Goal: Information Seeking & Learning: Obtain resource

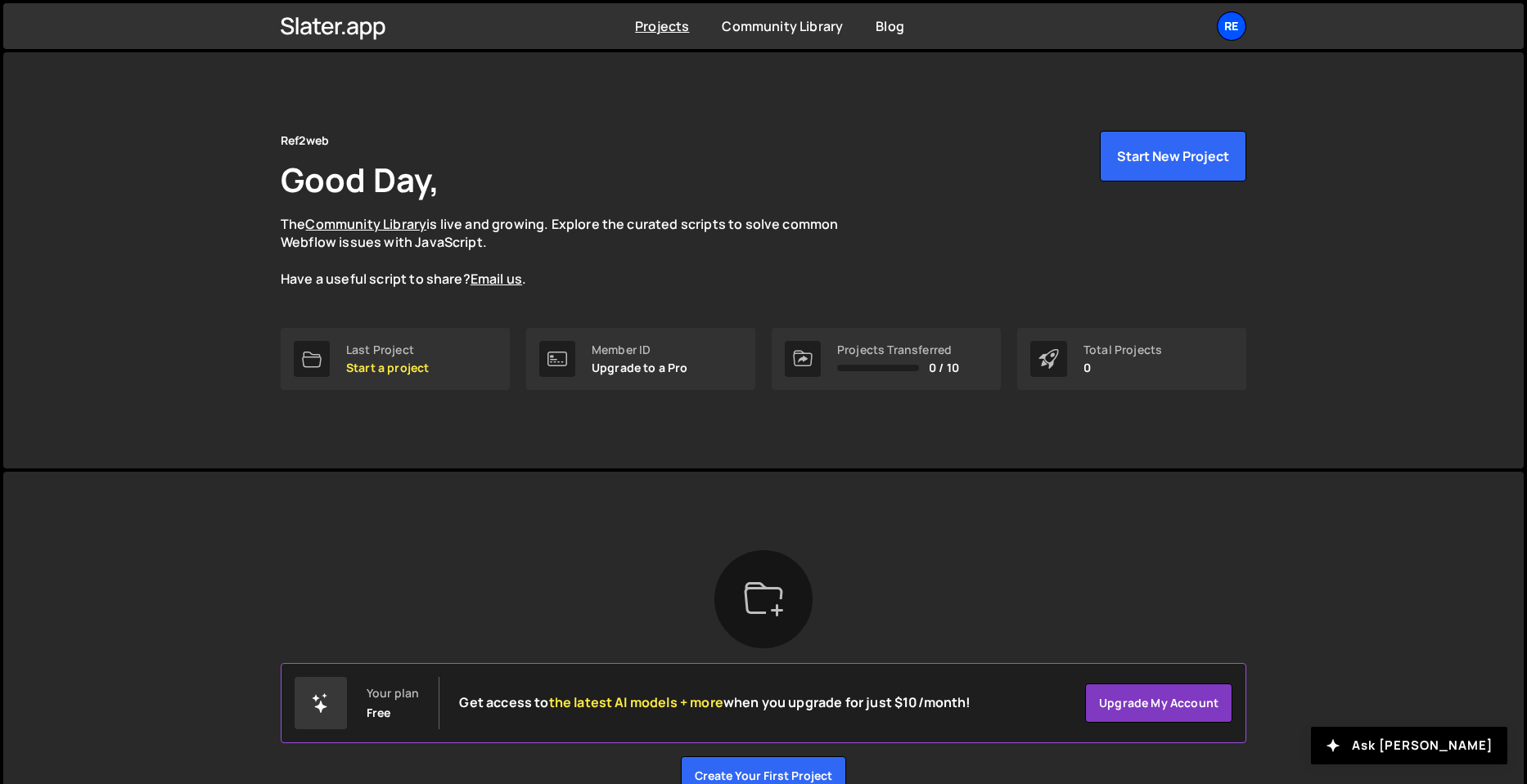
click at [1231, 32] on div "Re" at bounding box center [1231, 26] width 29 height 29
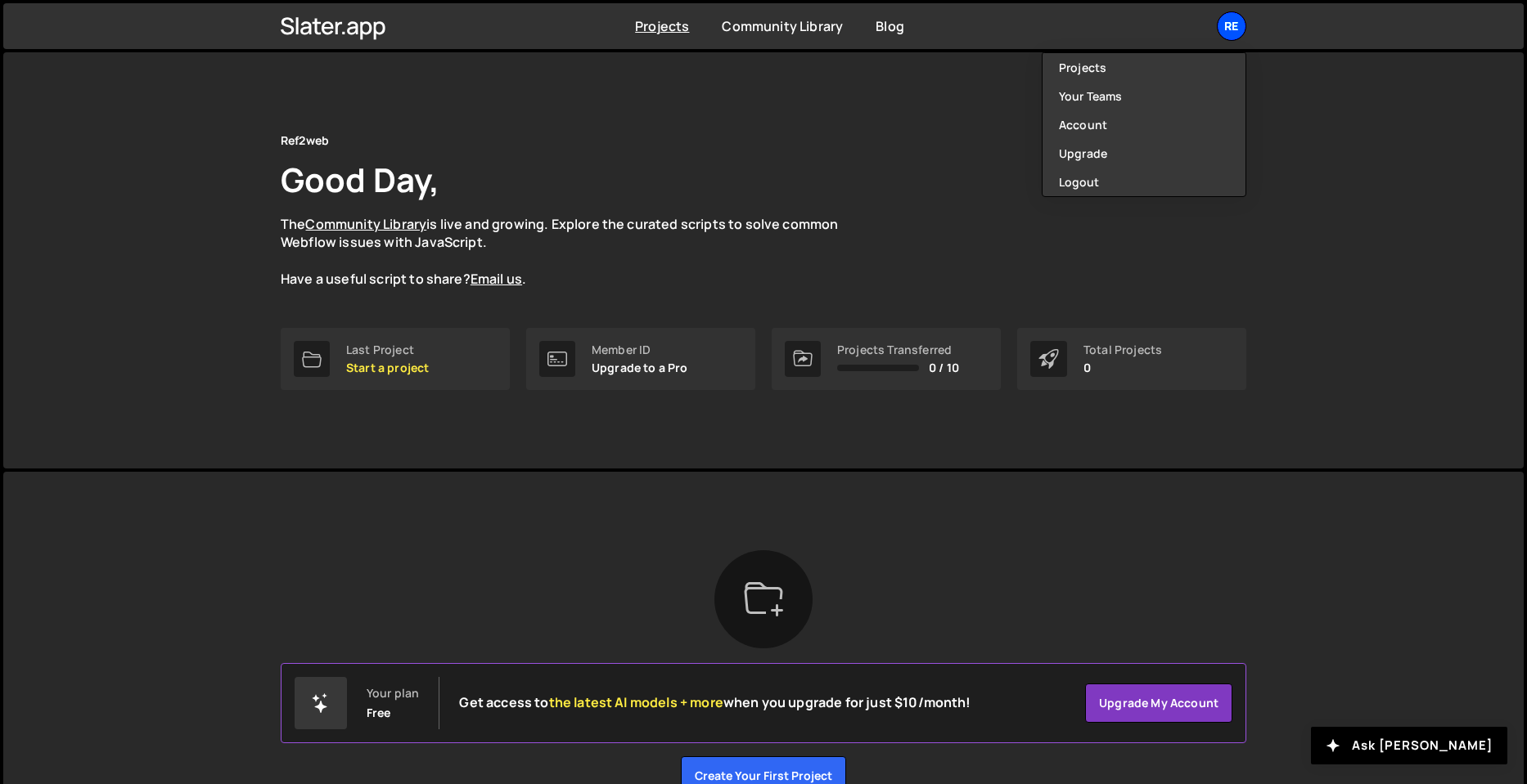
click at [1238, 21] on div "Re" at bounding box center [1231, 26] width 29 height 29
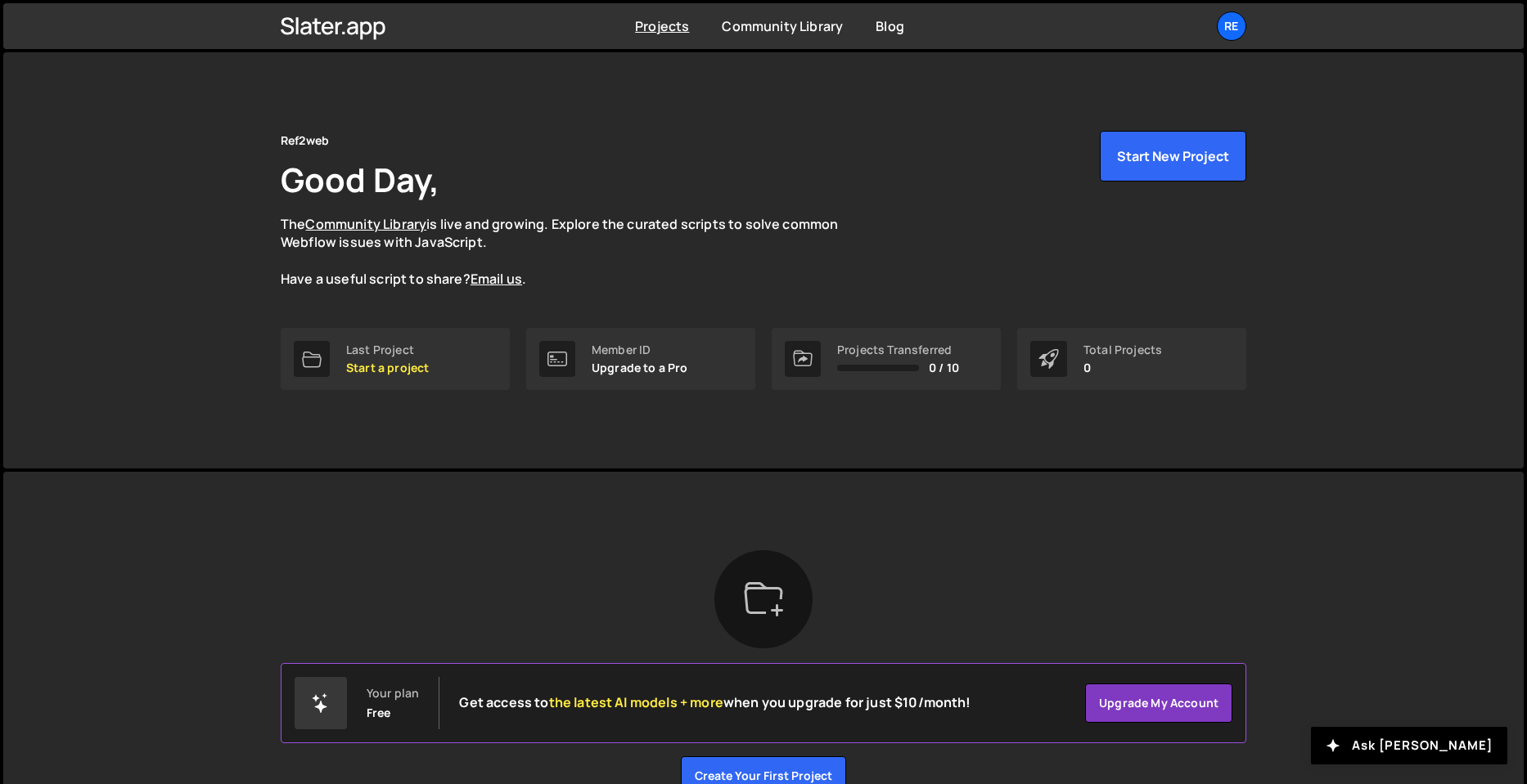
click at [416, 19] on div "Projects Community Library Blog Re Projects Your Teams Account Upgrade Logout" at bounding box center [764, 26] width 1015 height 46
click at [322, 30] on icon at bounding box center [333, 26] width 105 height 28
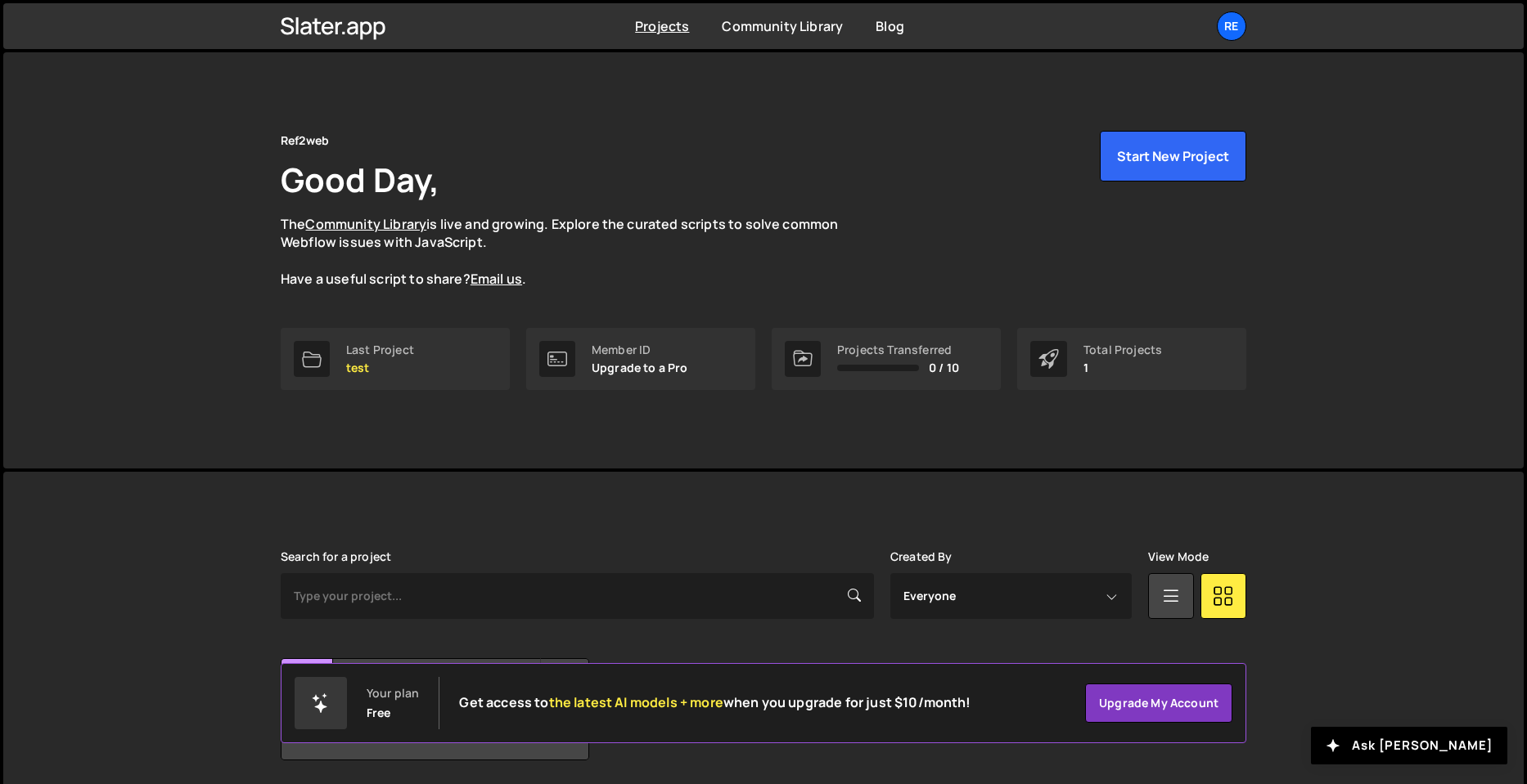
scroll to position [58, 0]
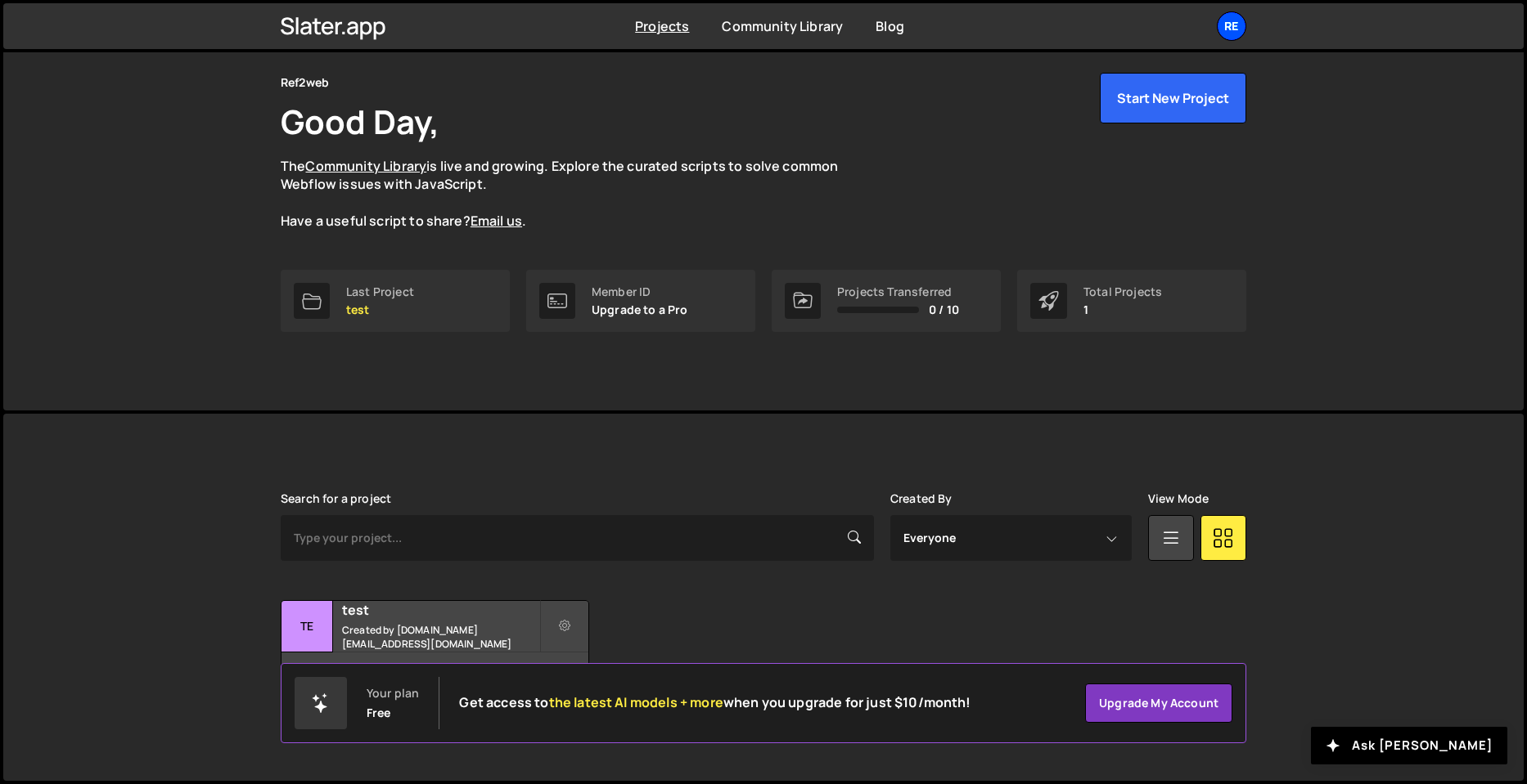
click at [1218, 20] on div "Re" at bounding box center [1231, 26] width 29 height 29
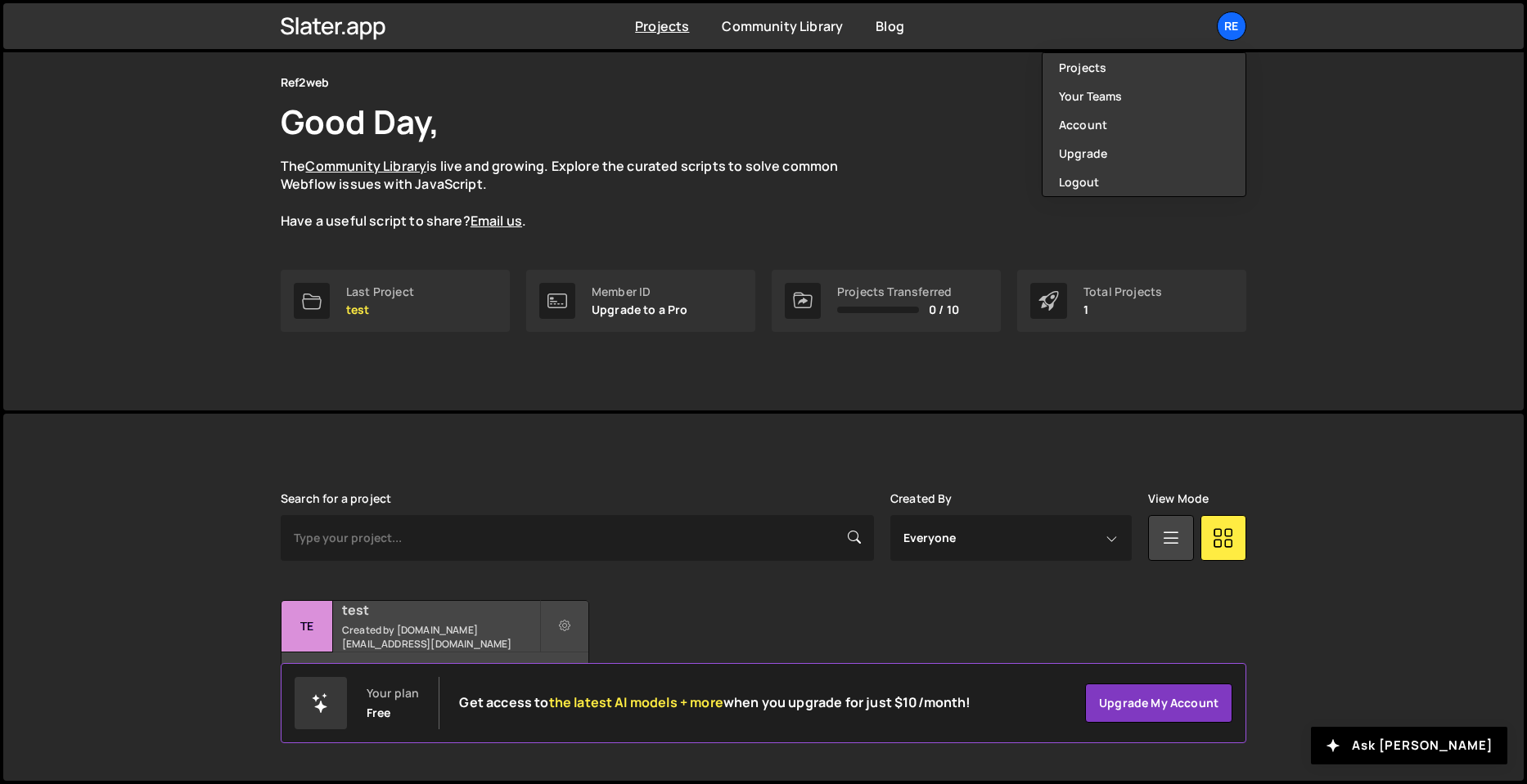
click at [289, 605] on div "te" at bounding box center [307, 627] width 52 height 52
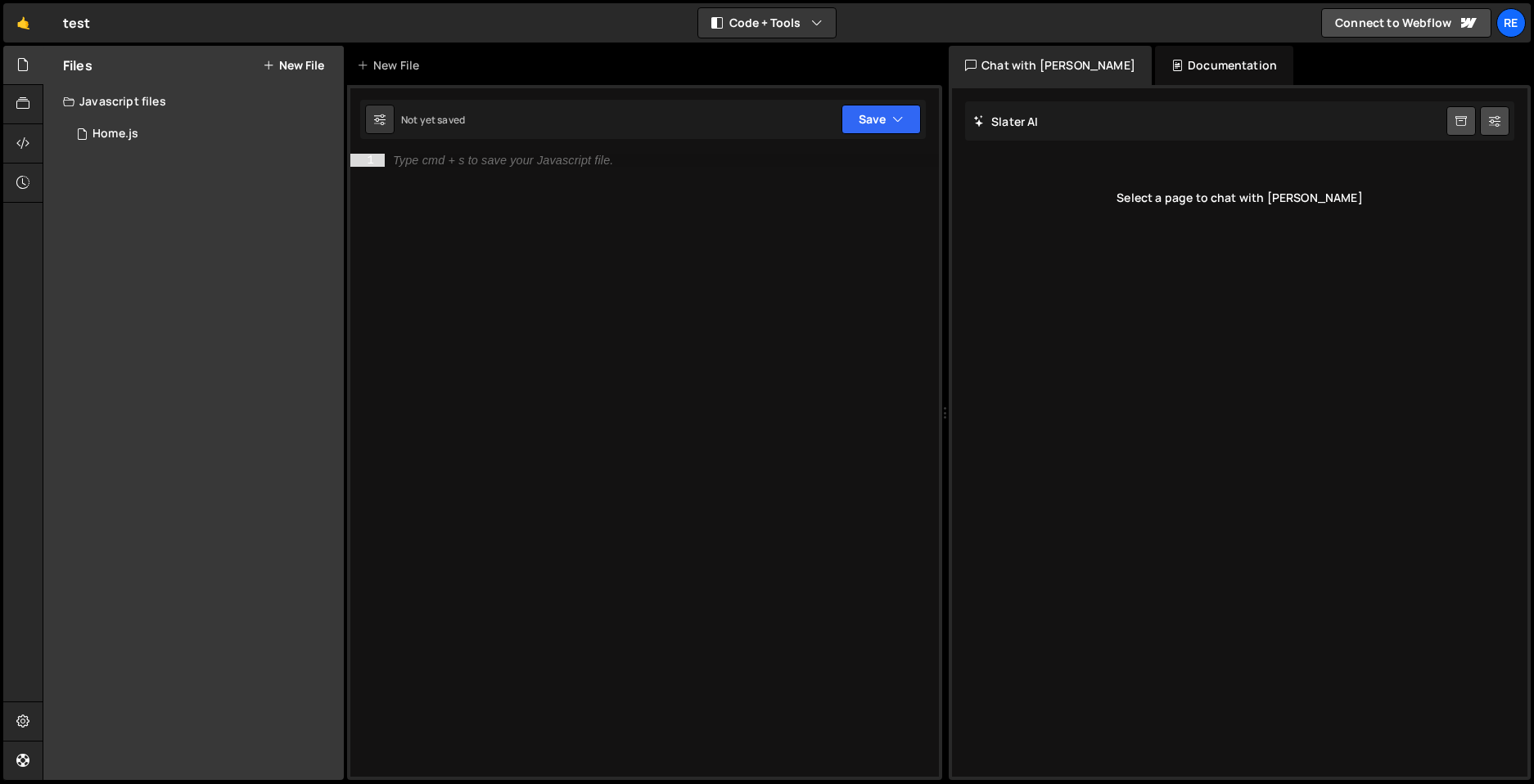
click at [300, 630] on div "Files New File Javascript files 0 Home.js 0 CSS files Copy share link Edit File…" at bounding box center [194, 413] width 300 height 735
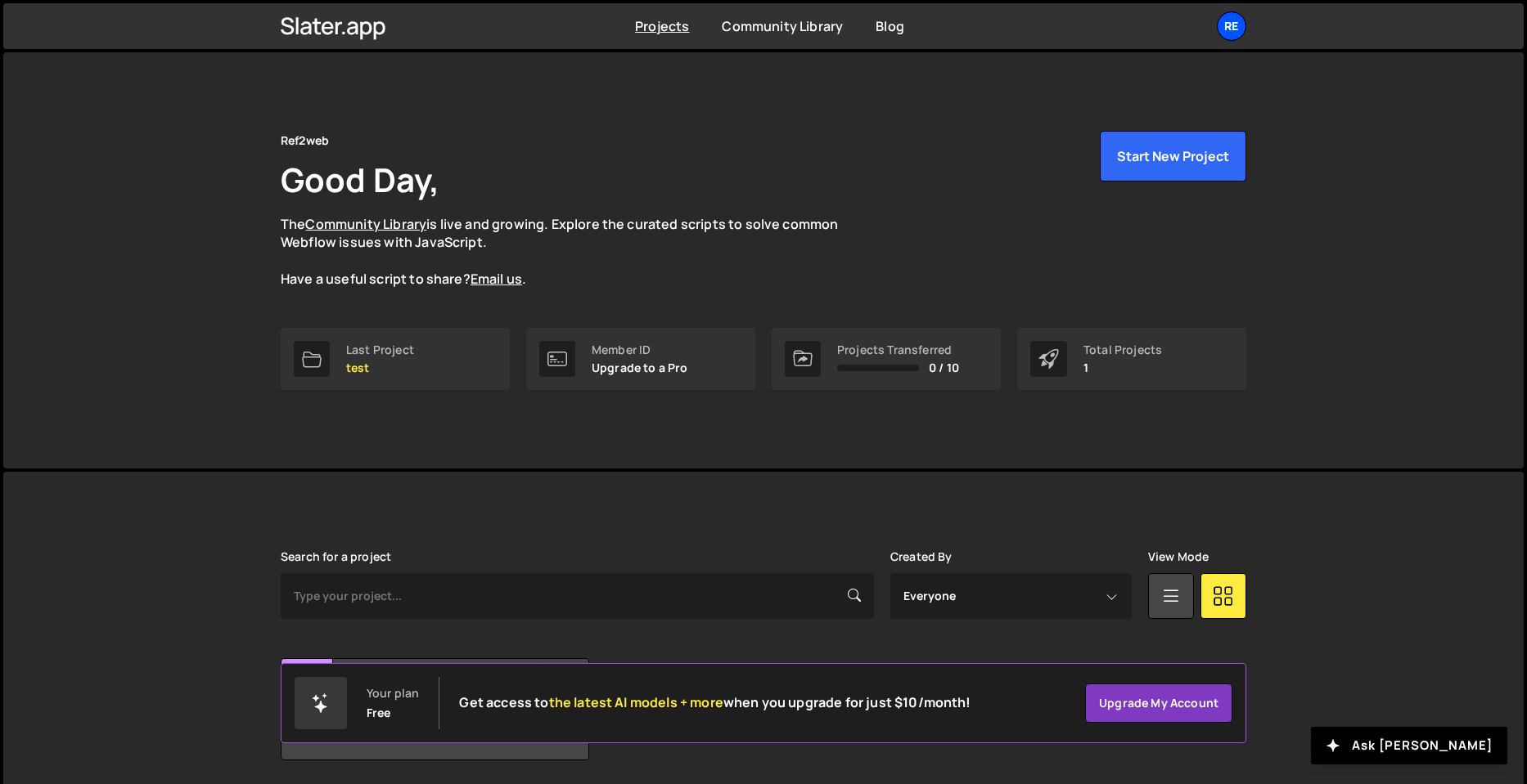
click at [1236, 34] on div "Re" at bounding box center [1231, 26] width 29 height 29
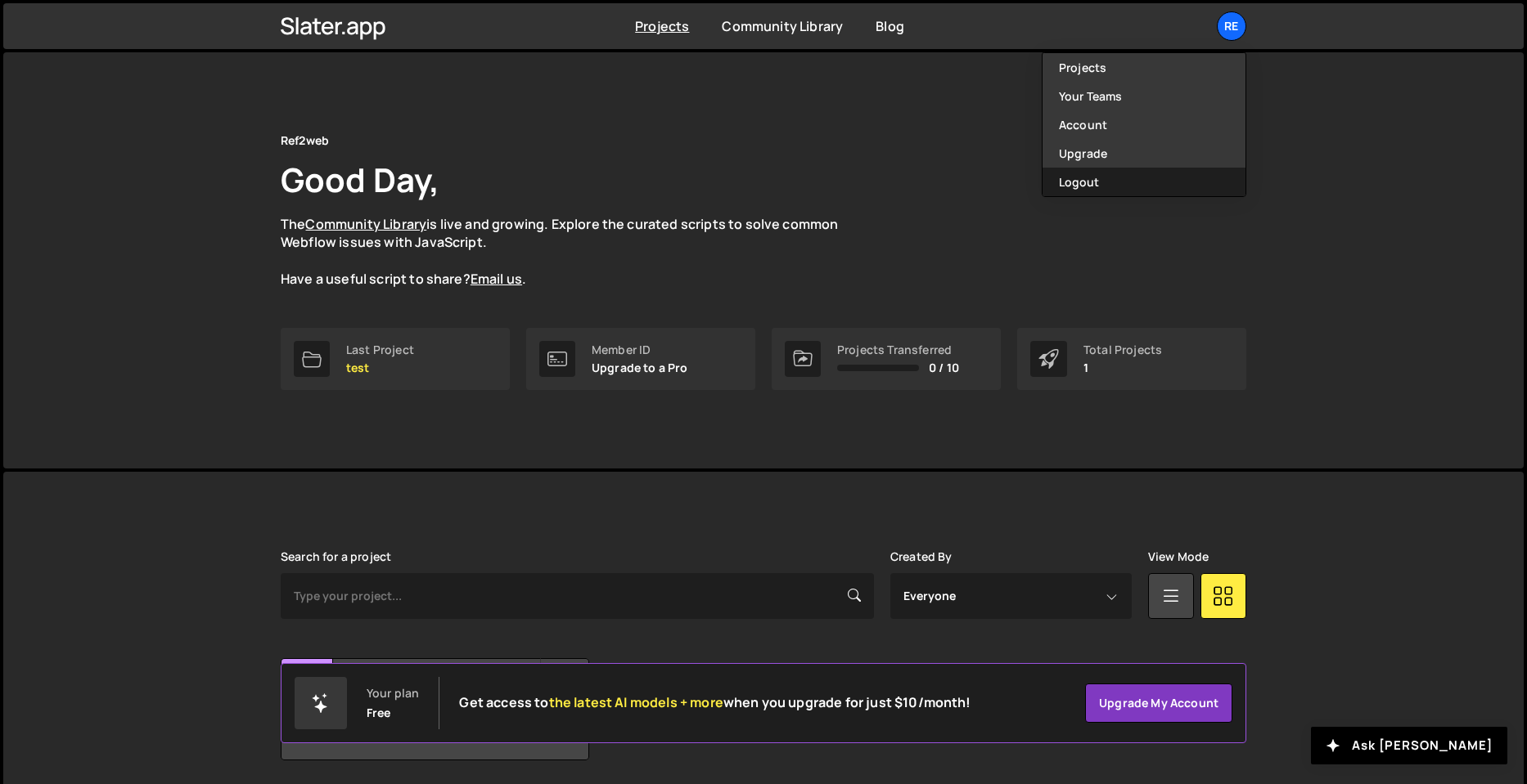
click at [1148, 178] on button "Logout" at bounding box center [1144, 182] width 203 height 29
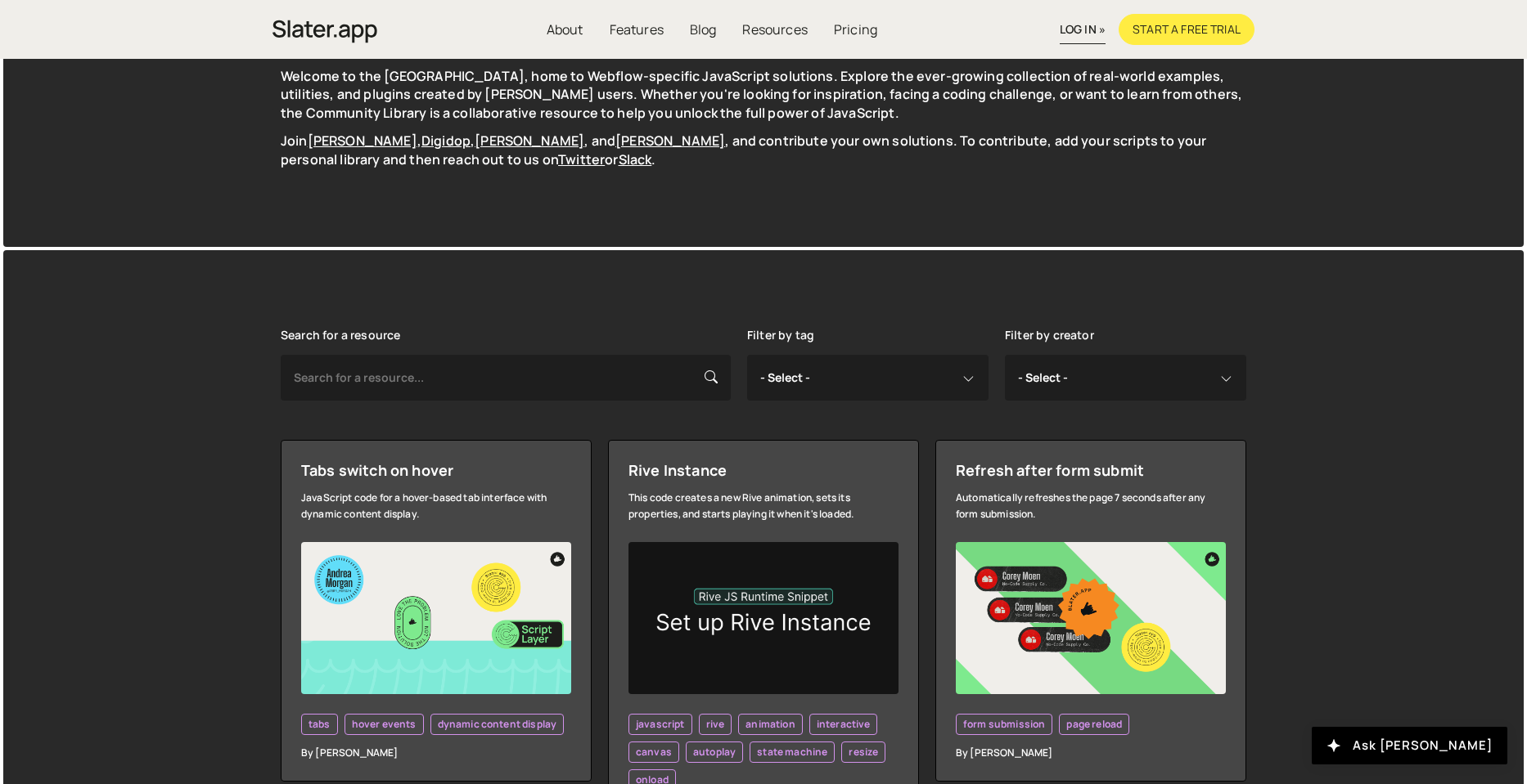
scroll to position [136, 0]
click at [876, 365] on select "- Select - all resources ::selection api american flag animation array filterin…" at bounding box center [868, 378] width 241 height 46
click at [1022, 371] on select "- Select - all resources Andrea Morgan Corey Moen Digipop Green Malan Jared Mal…" at bounding box center [1126, 378] width 241 height 46
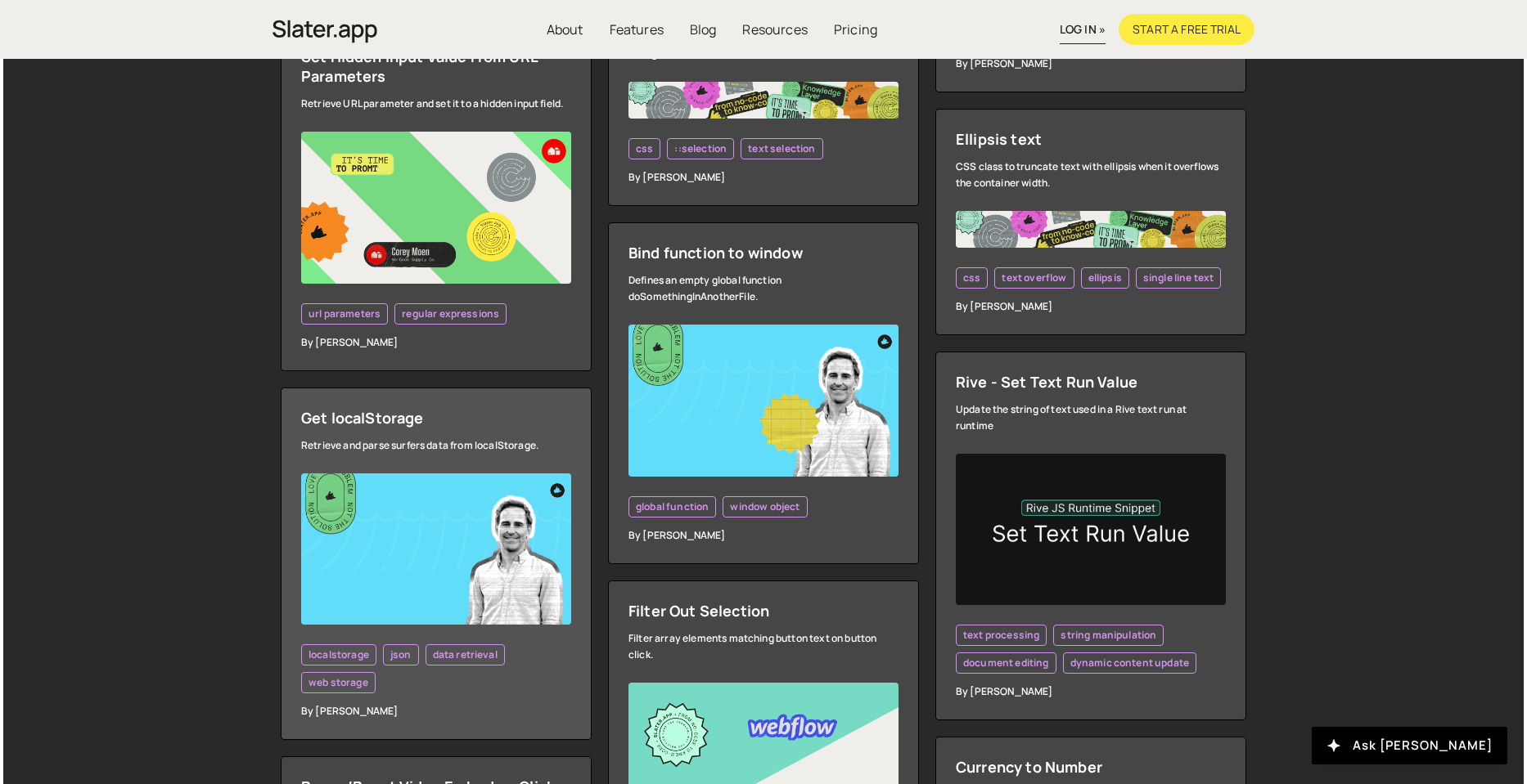
scroll to position [2723, 0]
click at [420, 551] on img at bounding box center [436, 550] width 270 height 152
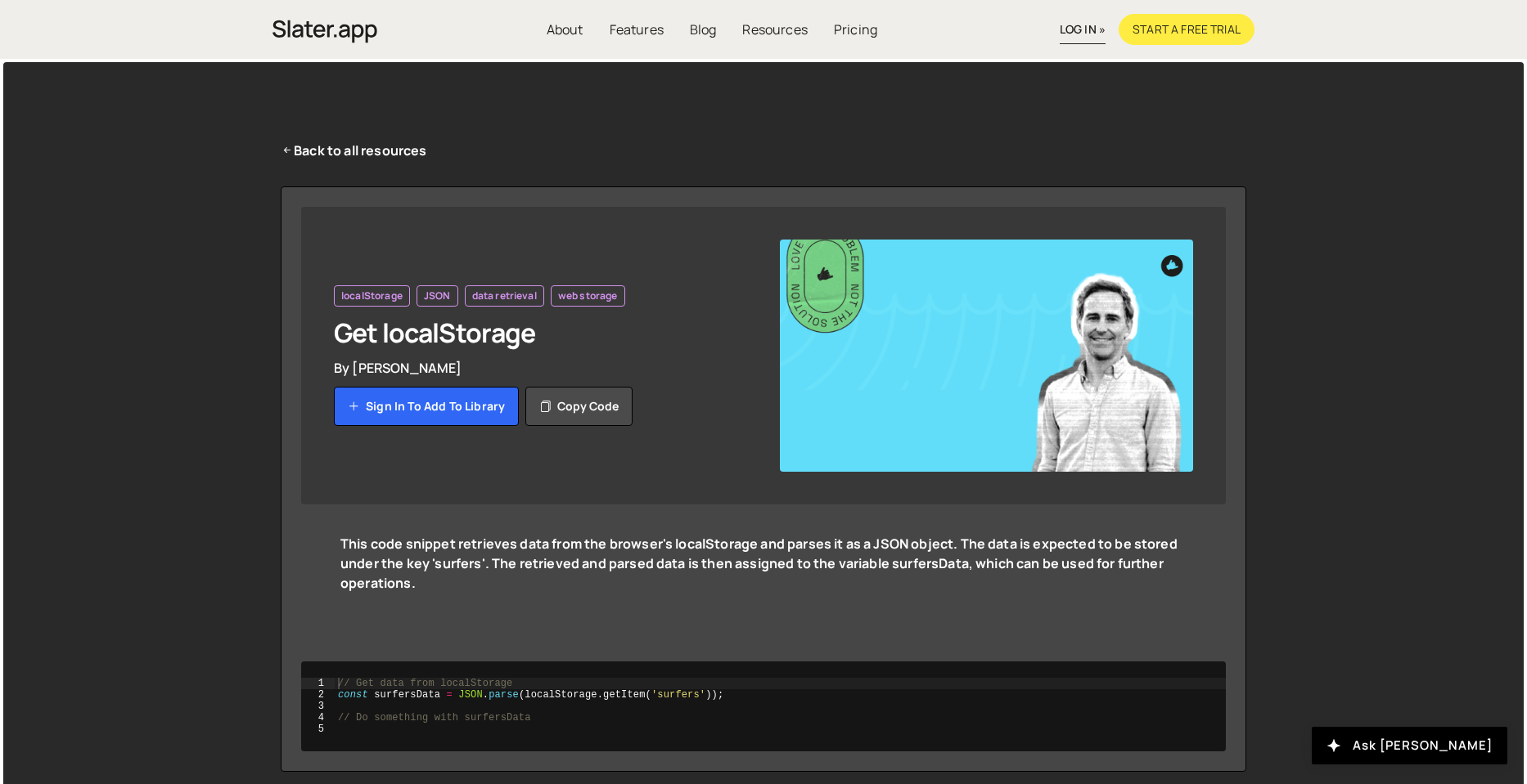
click at [1070, 376] on img at bounding box center [986, 355] width 414 height 232
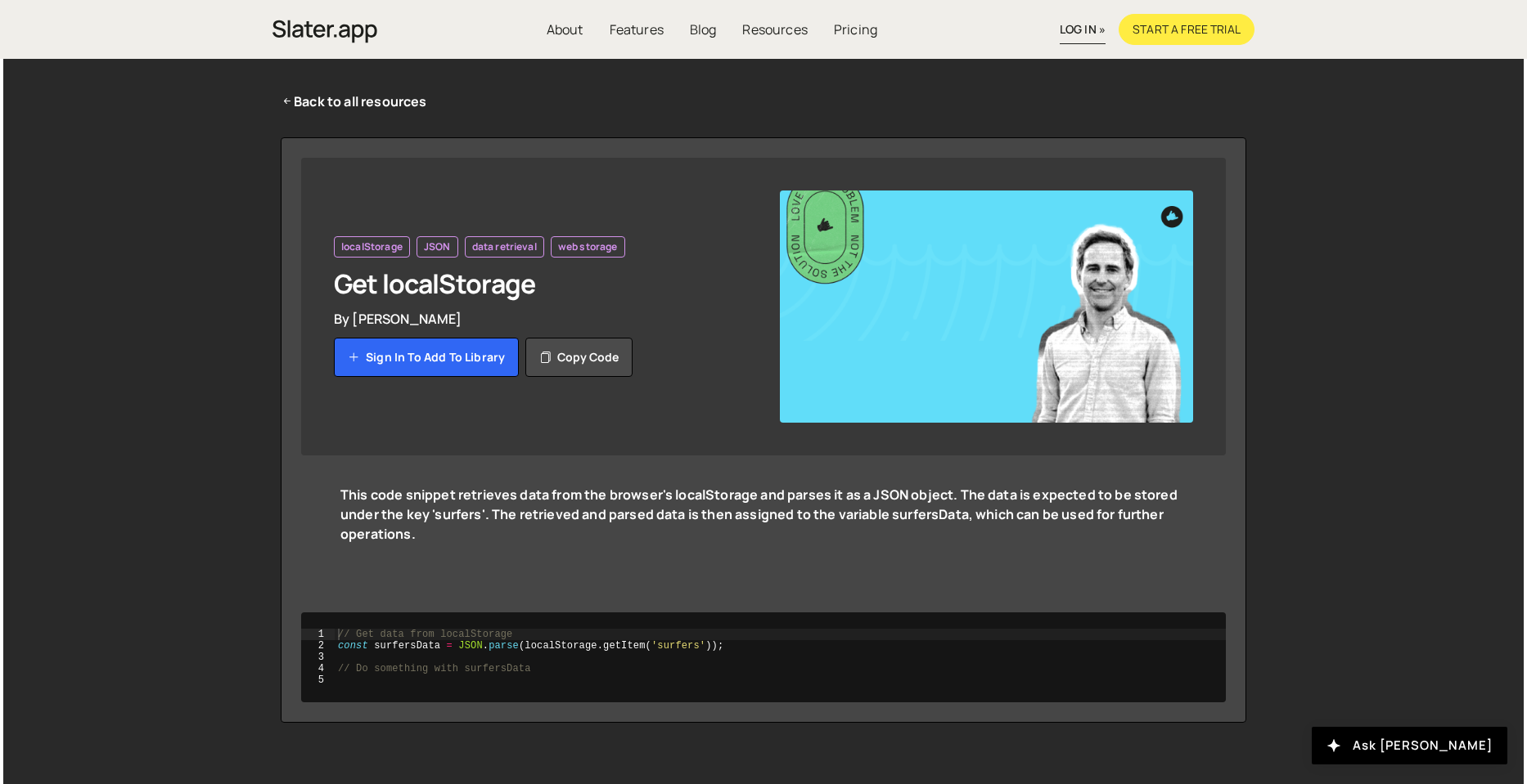
scroll to position [70, 0]
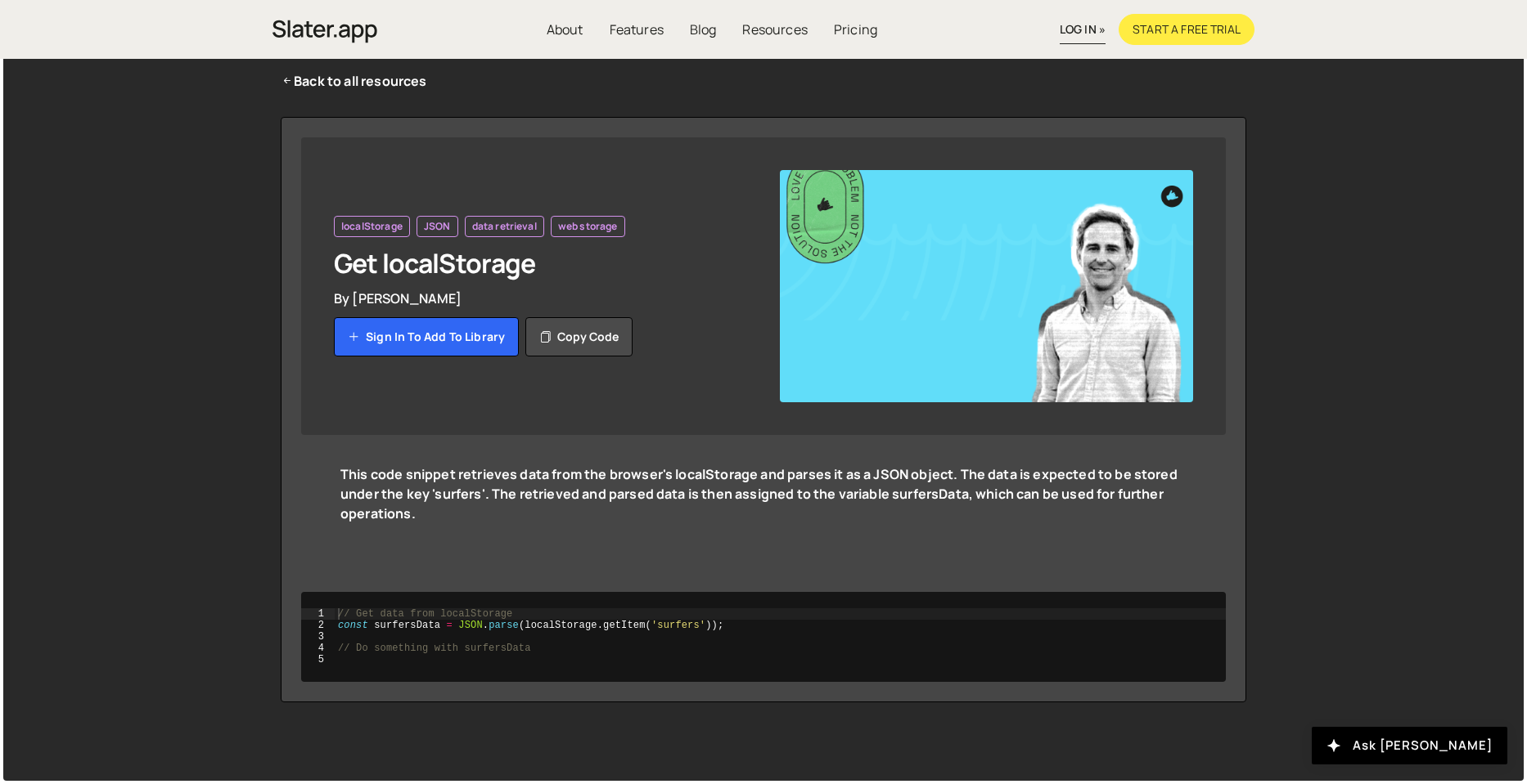
type textarea "// Get data from localStorage"
click at [615, 609] on div "// Get data from localStorage const surfersData = JSON . parse ( localStorage .…" at bounding box center [781, 649] width 892 height 80
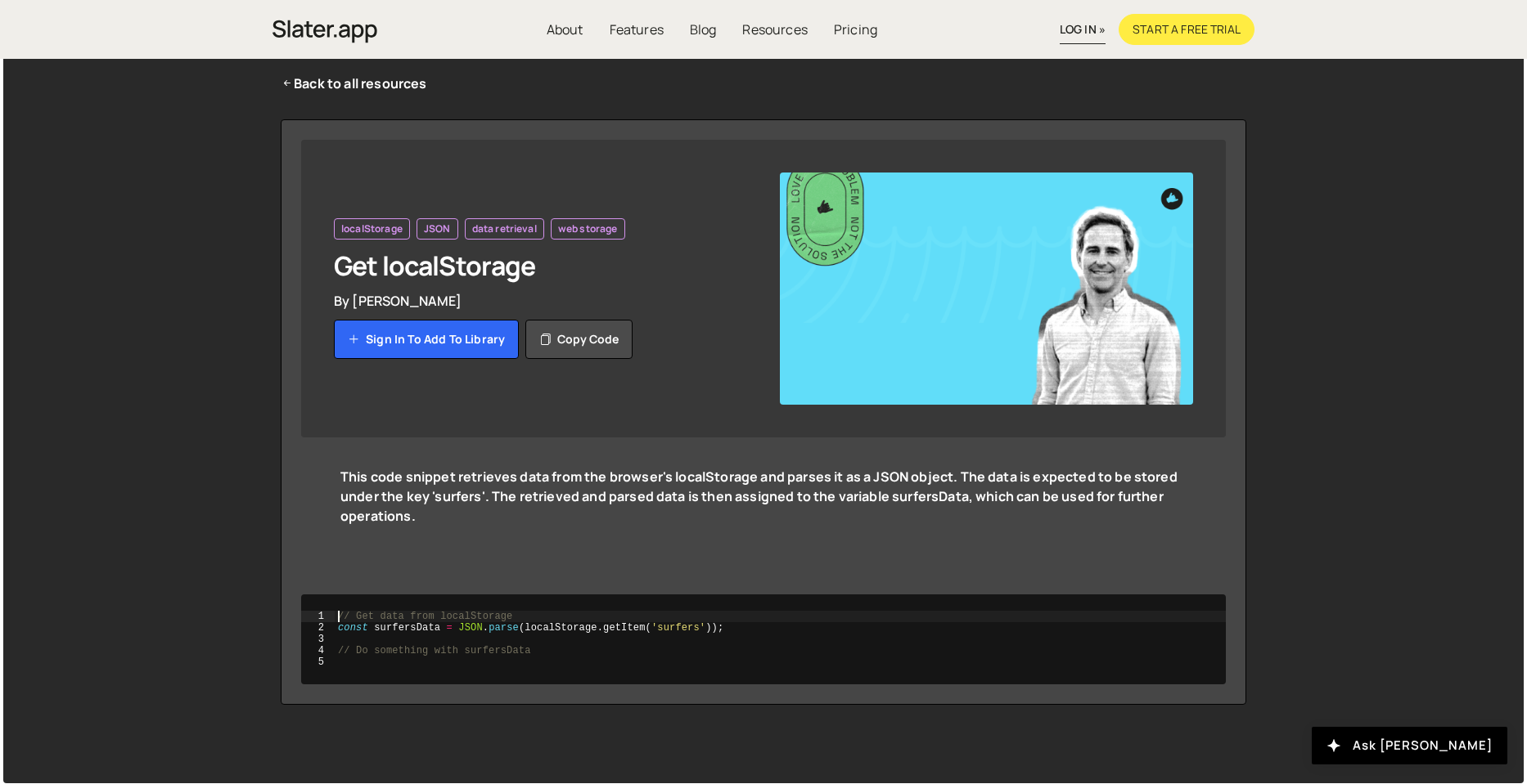
scroll to position [63, 0]
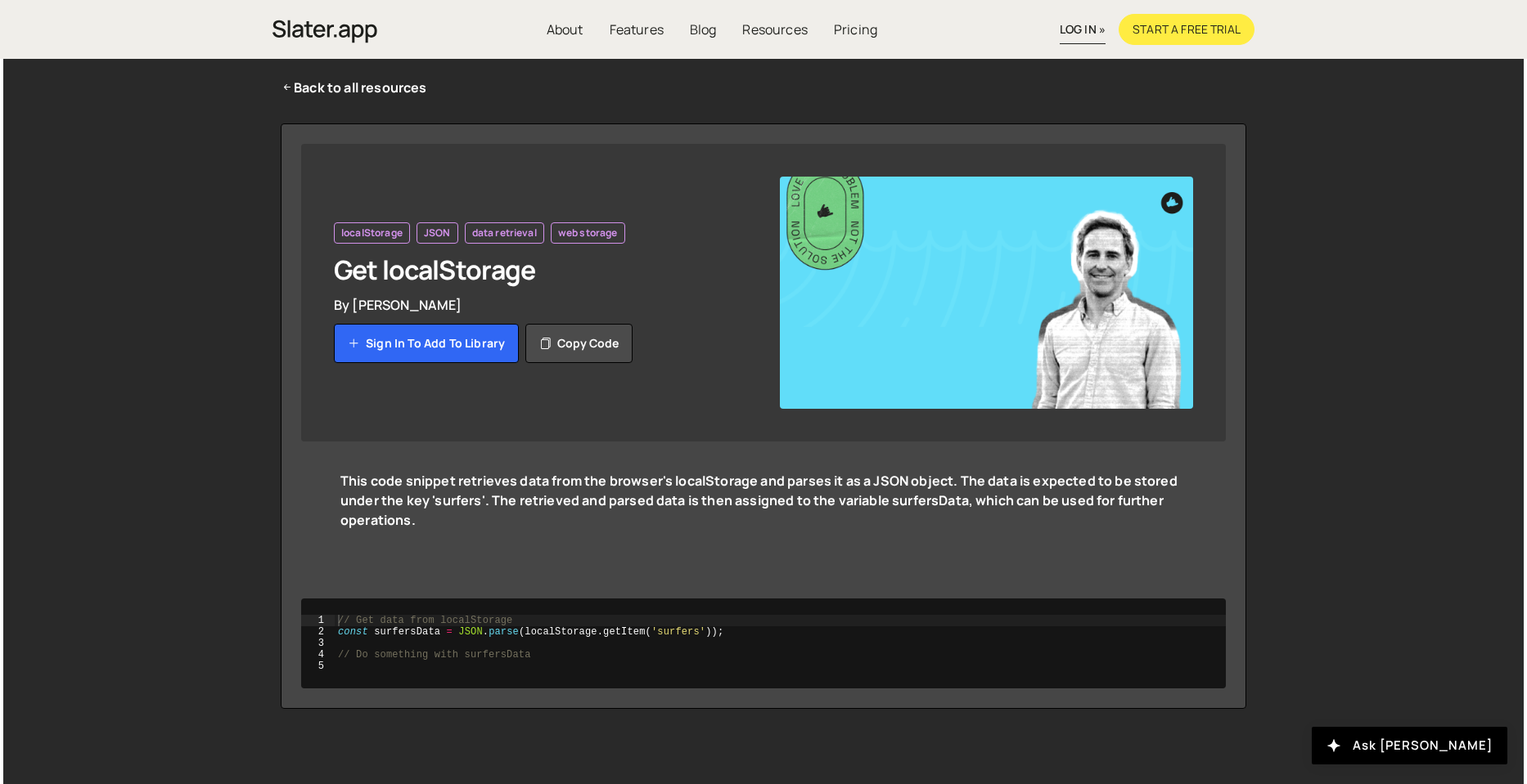
click at [250, 414] on div "Back to all resources localStorage JSON data retrieval web storage Get localSto…" at bounding box center [764, 393] width 1521 height 788
click at [228, 301] on div "Back to all resources localStorage JSON data retrieval web storage Get localSto…" at bounding box center [764, 393] width 1521 height 788
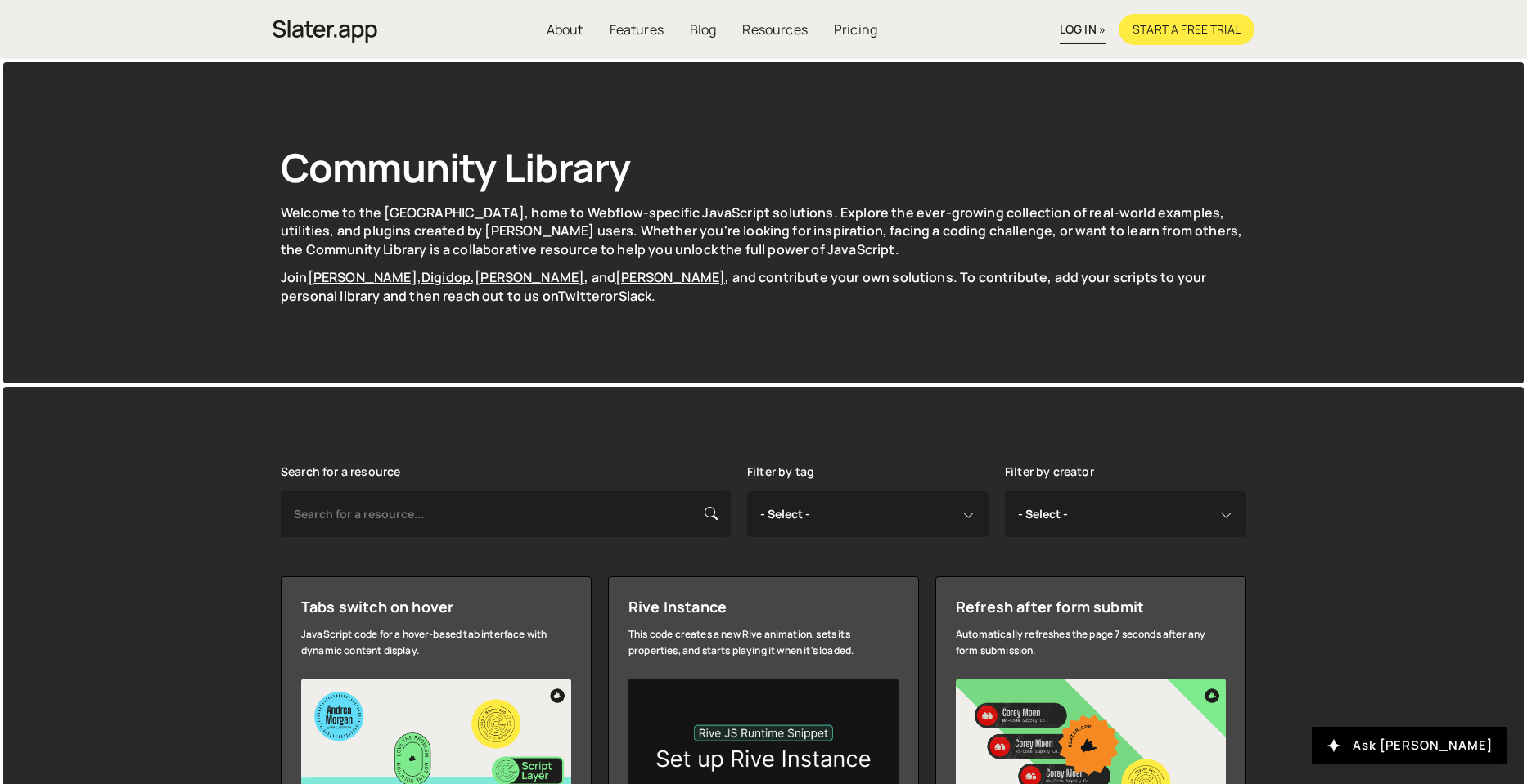
click at [793, 496] on div "Filter by tag - Select - all resources ::selection api american flag animation …" at bounding box center [868, 501] width 241 height 72
click at [795, 509] on select "- Select - all resources ::selection api american flag animation array filterin…" at bounding box center [868, 514] width 241 height 46
select select "progress bar"
click at [747, 492] on select "- Select - all resources ::selection api american flag animation array filterin…" at bounding box center [868, 514] width 241 height 46
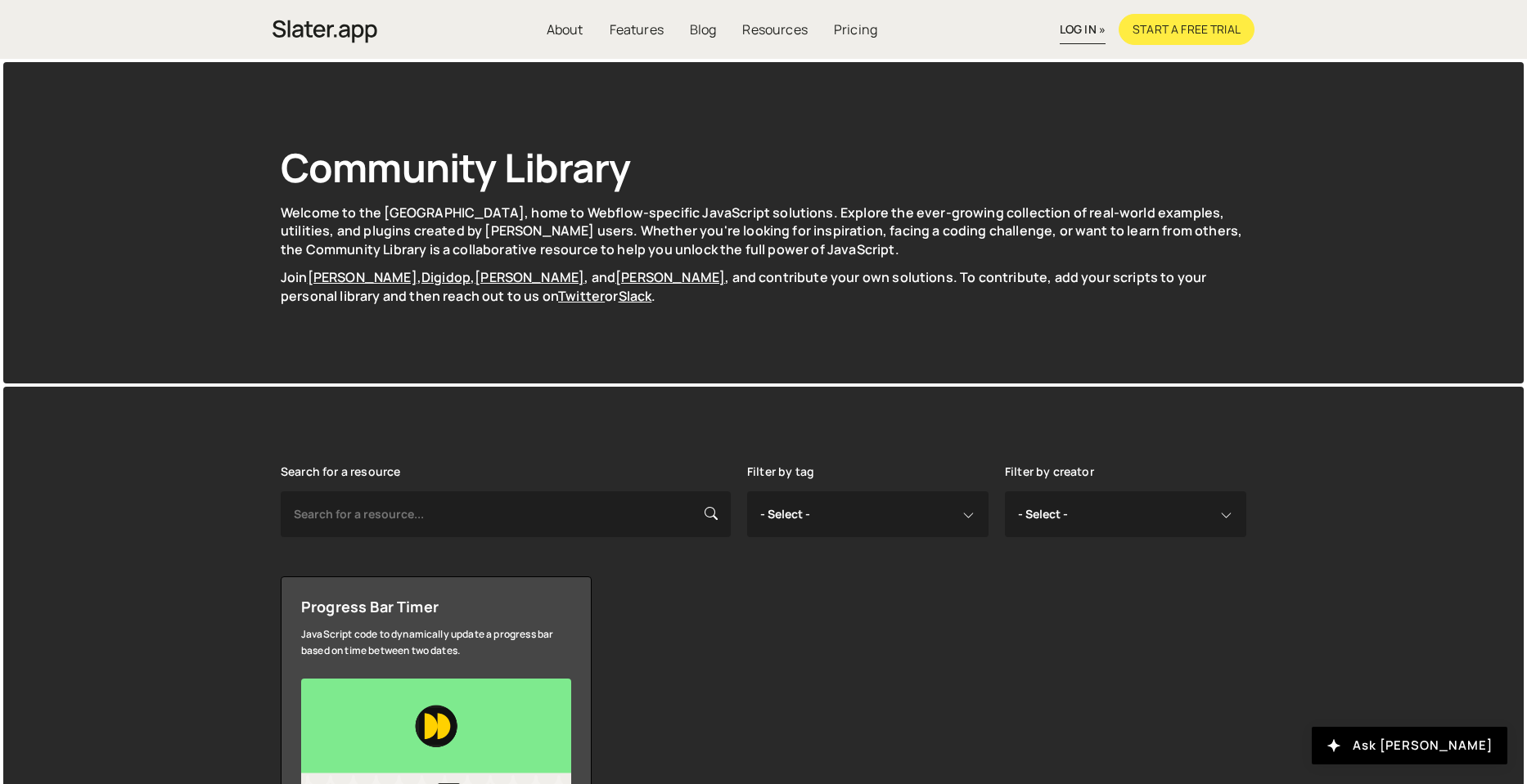
select select "progress bar"
select select
